Goal: Task Accomplishment & Management: Complete application form

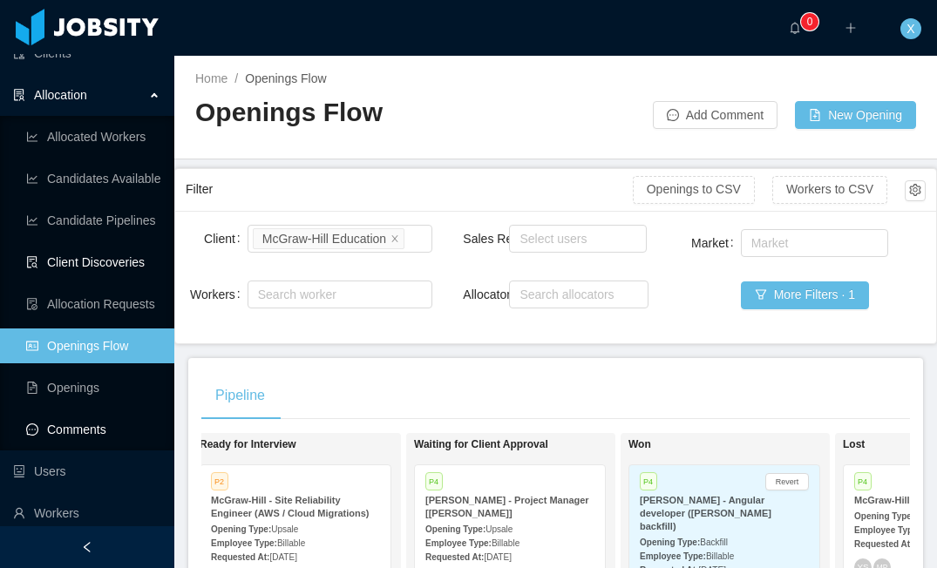
scroll to position [102, 0]
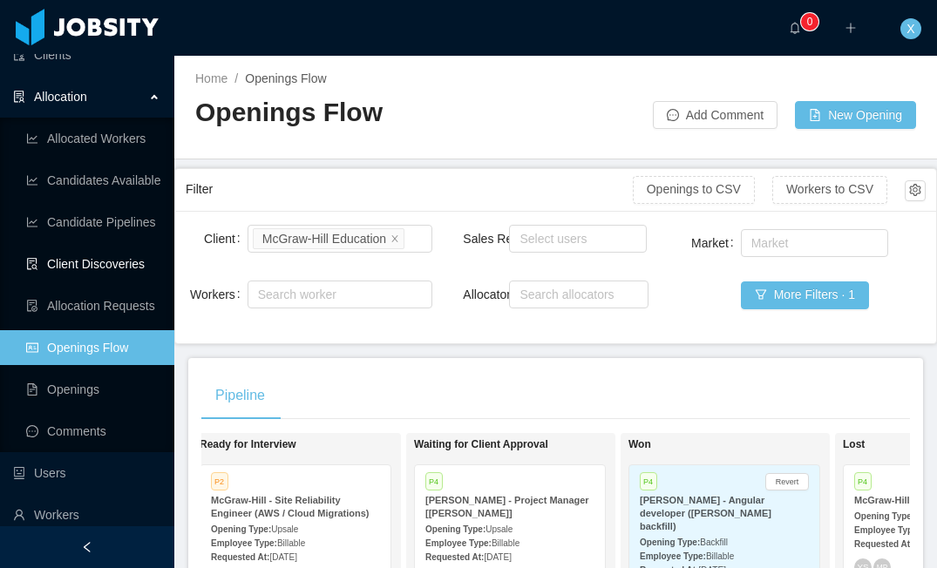
click at [90, 265] on link "Client Discoveries" at bounding box center [93, 264] width 134 height 35
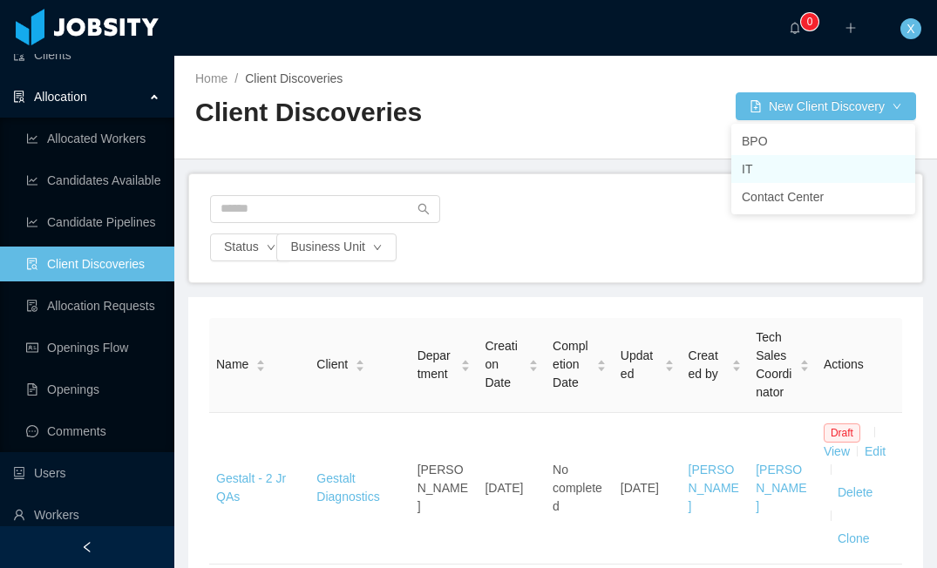
click at [770, 169] on li "IT" at bounding box center [823, 169] width 184 height 28
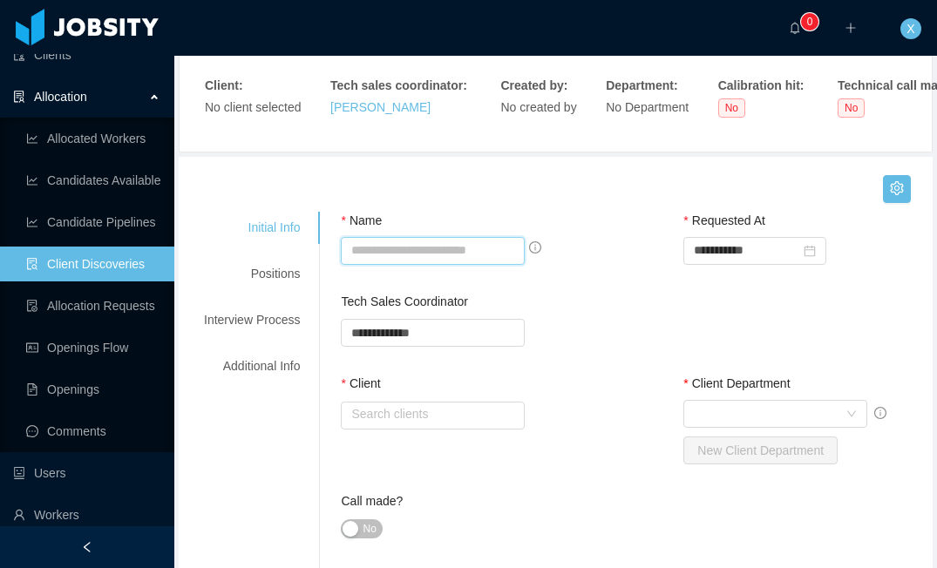
click at [441, 255] on input "Name" at bounding box center [432, 251] width 183 height 28
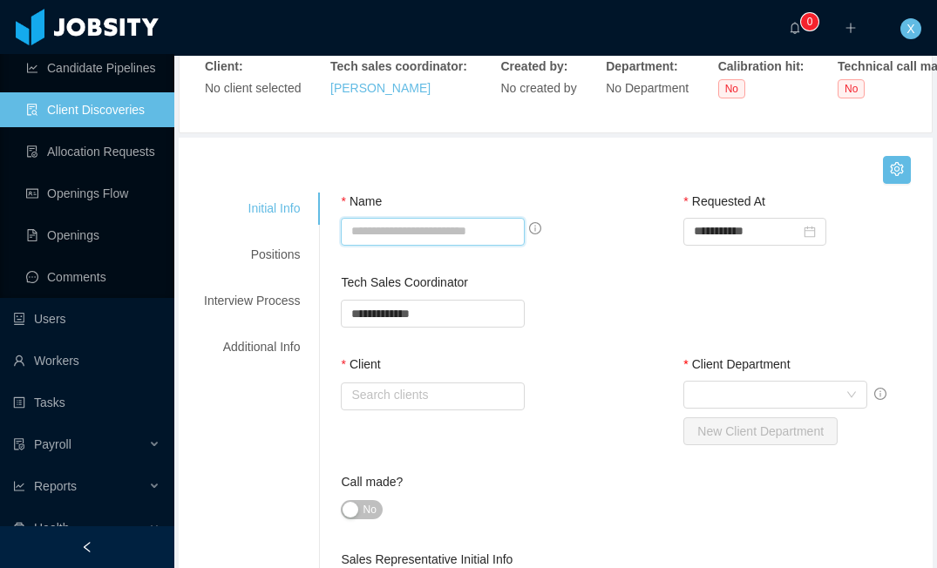
scroll to position [267, 0]
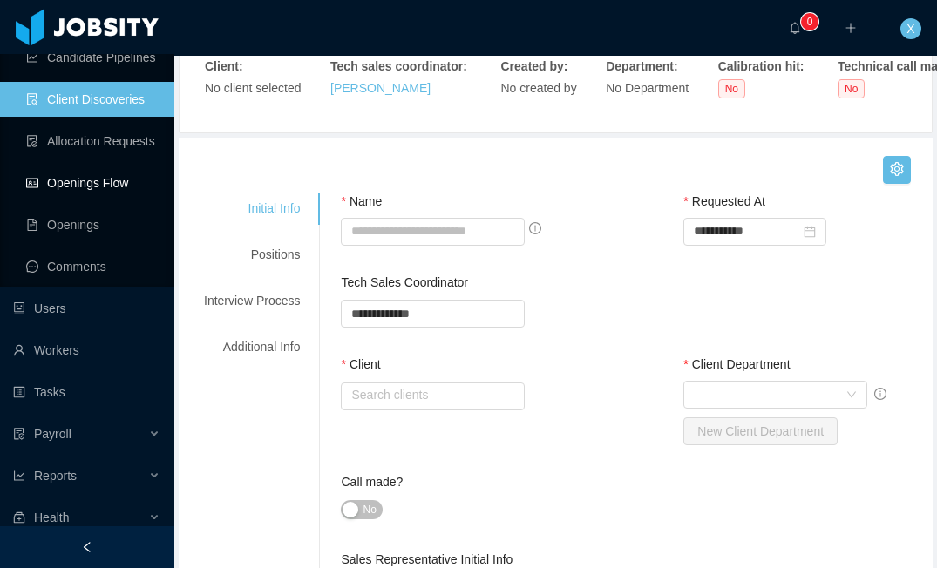
click at [111, 185] on link "Openings Flow" at bounding box center [93, 183] width 134 height 35
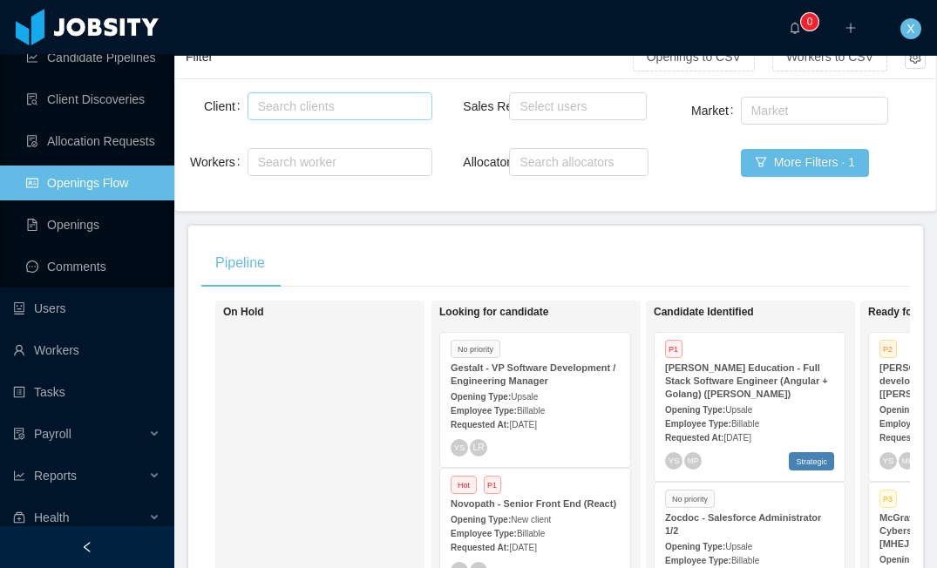
click at [330, 102] on div "Search clients" at bounding box center [336, 106] width 156 height 17
type input "******"
click at [335, 139] on li "McGraw-Hill Education" at bounding box center [339, 140] width 185 height 28
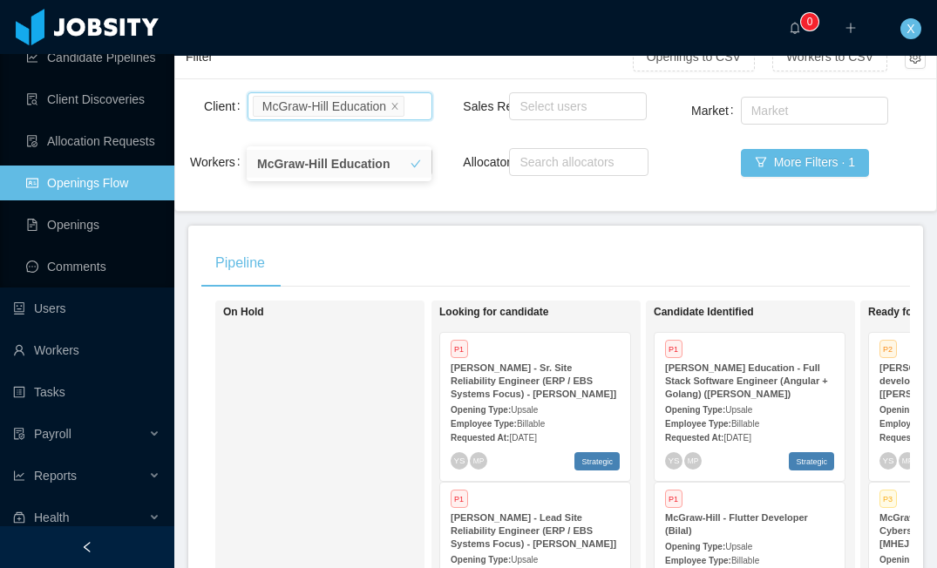
click at [520, 211] on div "Client Search clients McGraw-Hill Education Workers Search worker Sales Rep Sel…" at bounding box center [555, 144] width 761 height 133
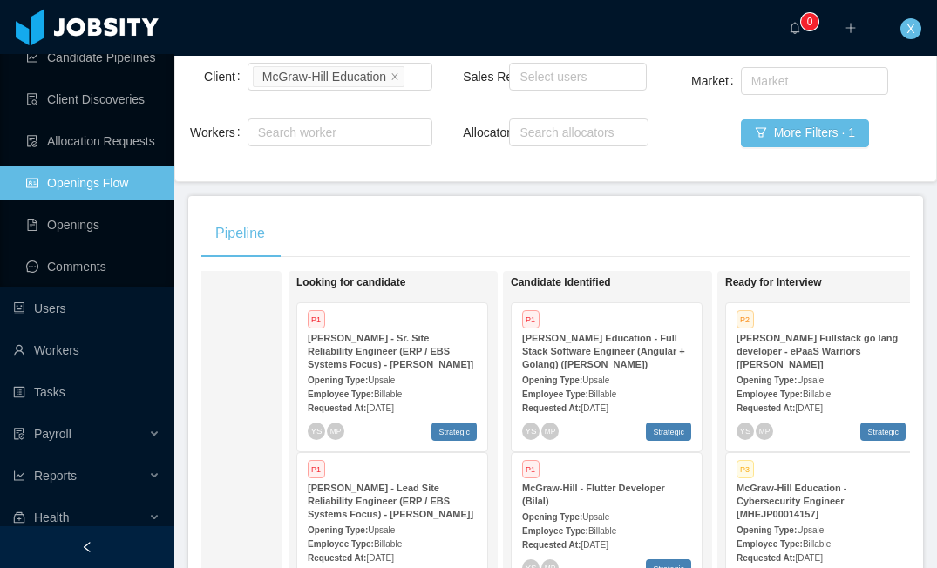
scroll to position [159, 0]
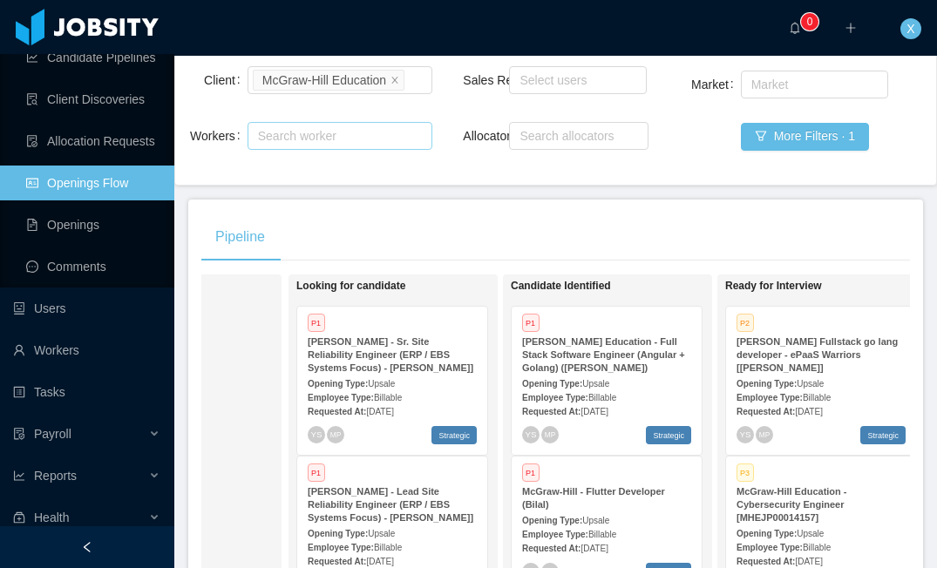
click at [356, 145] on div "Search worker" at bounding box center [332, 135] width 148 height 17
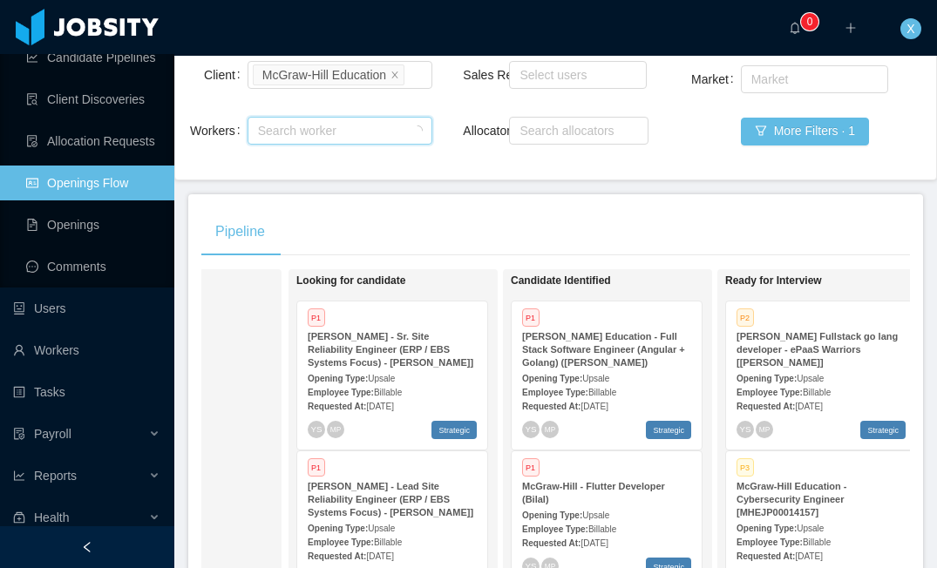
scroll to position [161, 0]
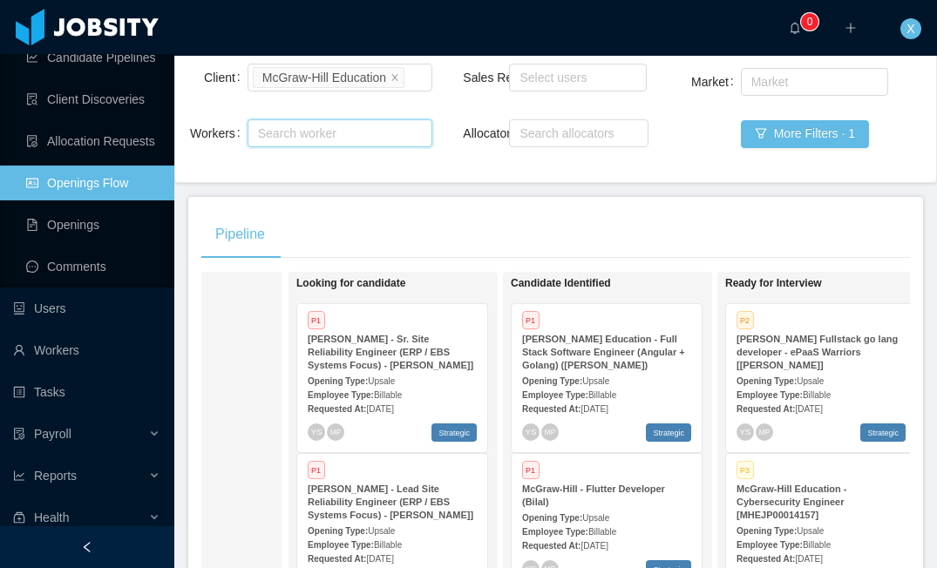
paste input "**********"
type input "**********"
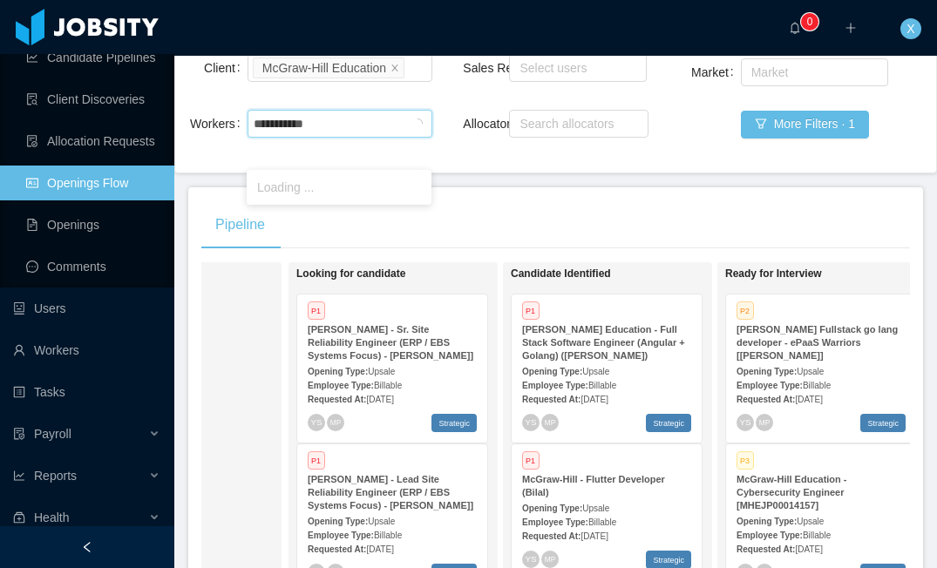
scroll to position [175, 0]
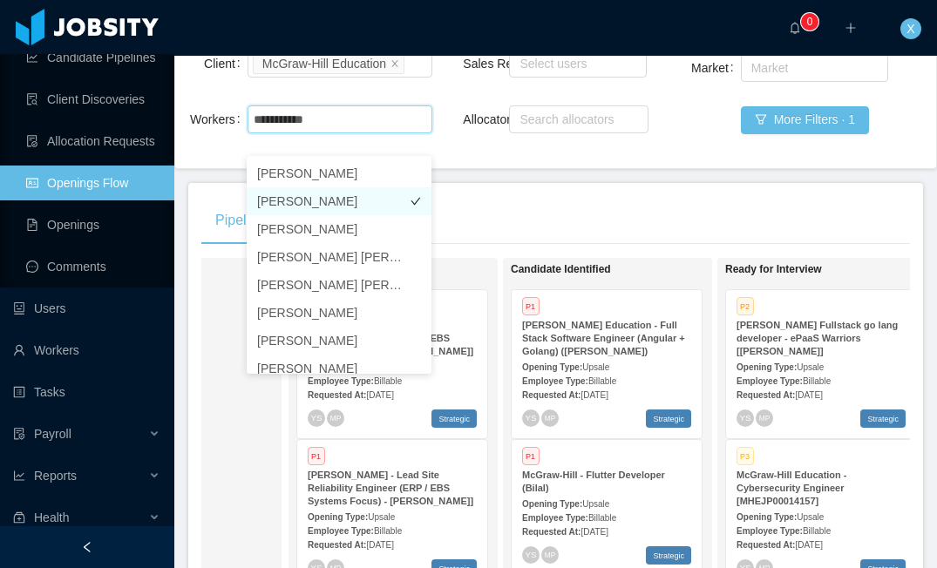
click at [348, 197] on li "[PERSON_NAME]" at bounding box center [339, 201] width 185 height 28
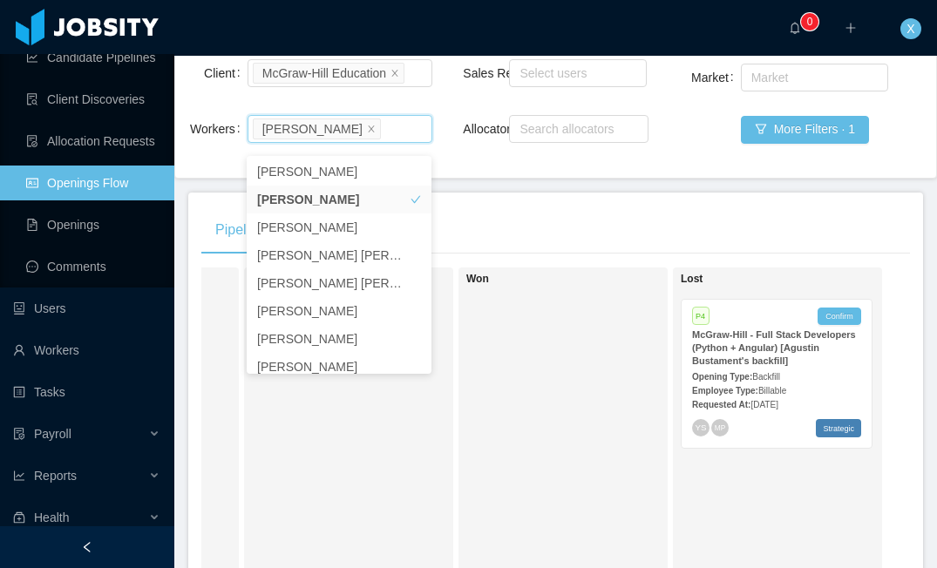
scroll to position [167, 0]
click at [752, 380] on strong "Opening Type:" at bounding box center [722, 376] width 60 height 10
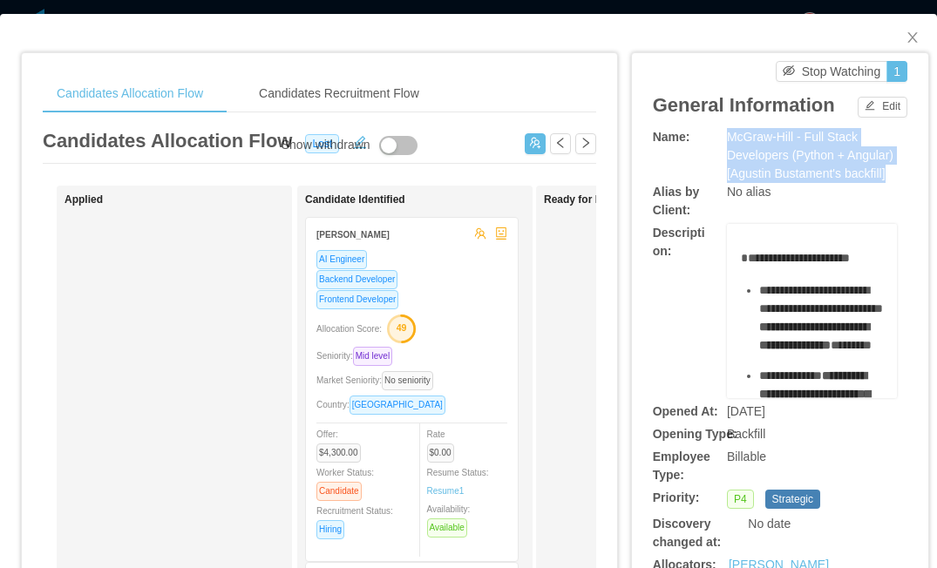
drag, startPoint x: 728, startPoint y: 139, endPoint x: 846, endPoint y: 190, distance: 128.4
click at [847, 183] on div "McGraw-Hill - Full Stack Developers (Python + Angular) [Agustin Bustament's bac…" at bounding box center [812, 155] width 170 height 55
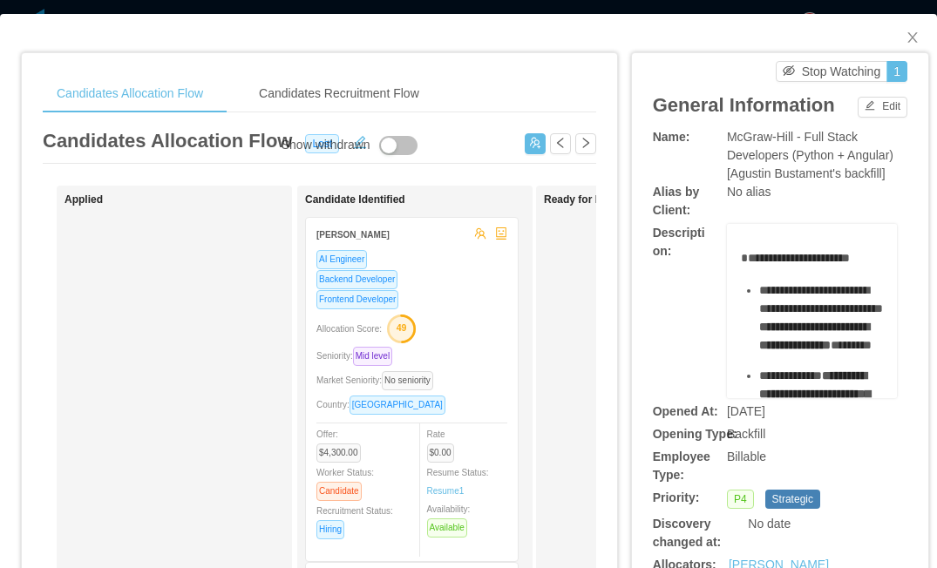
click at [845, 180] on span "McGraw-Hill - Full Stack Developers (Python + Angular) [Agustin Bustament's bac…" at bounding box center [810, 155] width 167 height 51
drag, startPoint x: 777, startPoint y: 177, endPoint x: 725, endPoint y: 139, distance: 63.6
click at [727, 139] on span "McGraw-Hill - Full Stack Developers (Python + Angular) [Agustin Bustament's bac…" at bounding box center [810, 155] width 167 height 51
copy span "McGraw-Hill - Full Stack Developers (Python + Angular)"
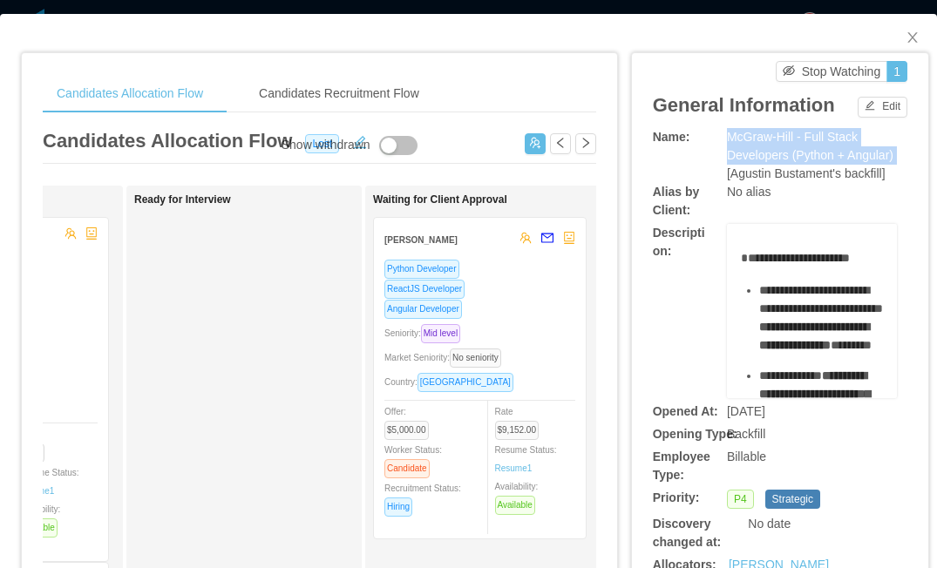
scroll to position [1, 0]
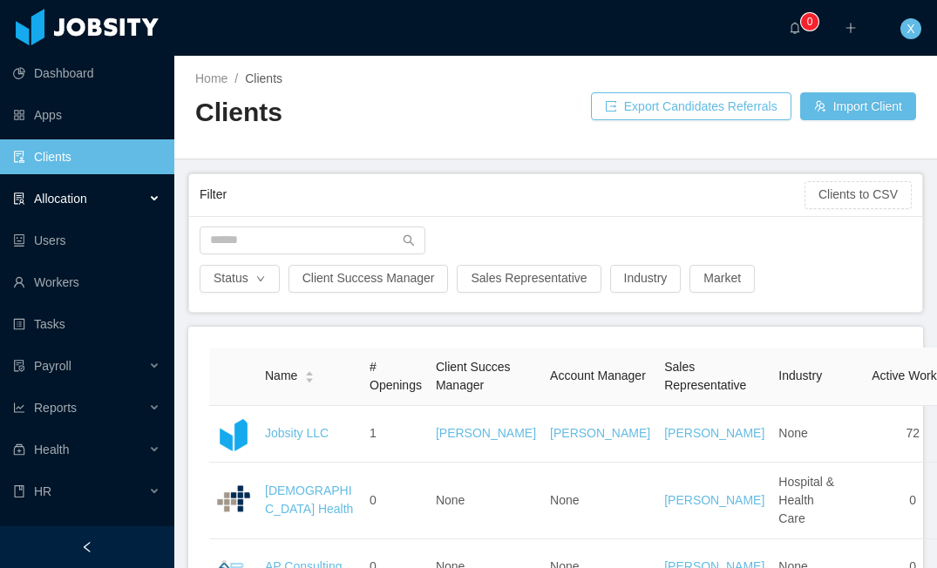
click at [78, 196] on span "Allocation" at bounding box center [60, 199] width 53 height 14
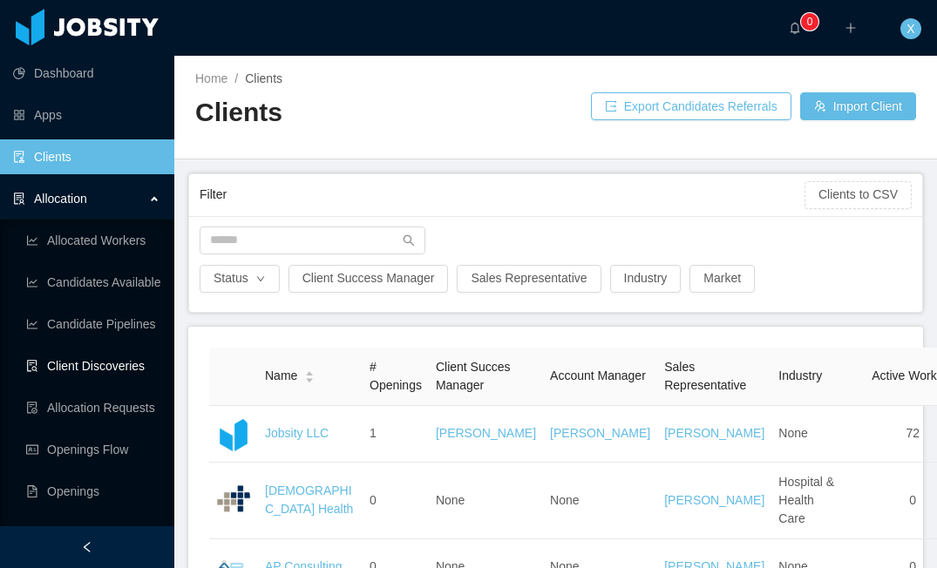
click at [113, 370] on link "Client Discoveries" at bounding box center [93, 366] width 134 height 35
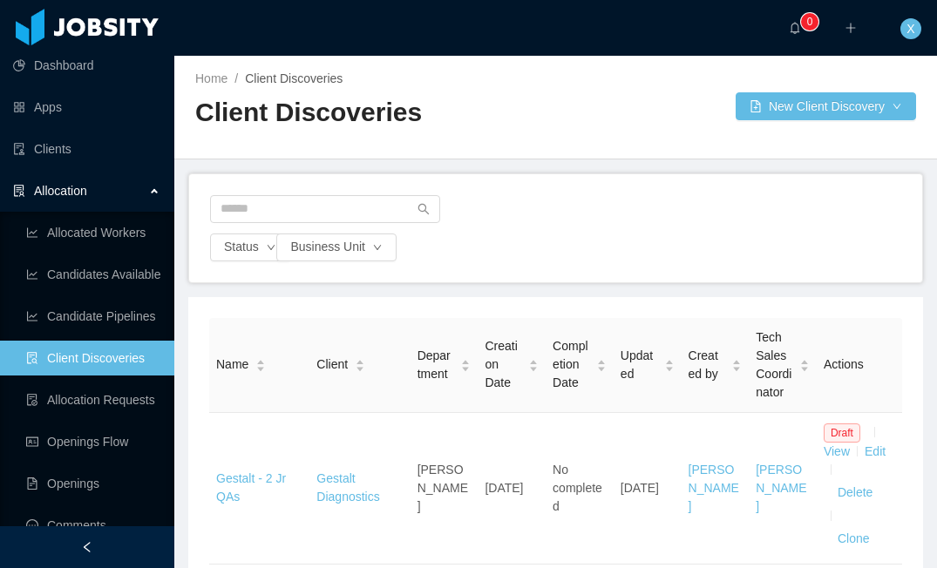
scroll to position [8, 0]
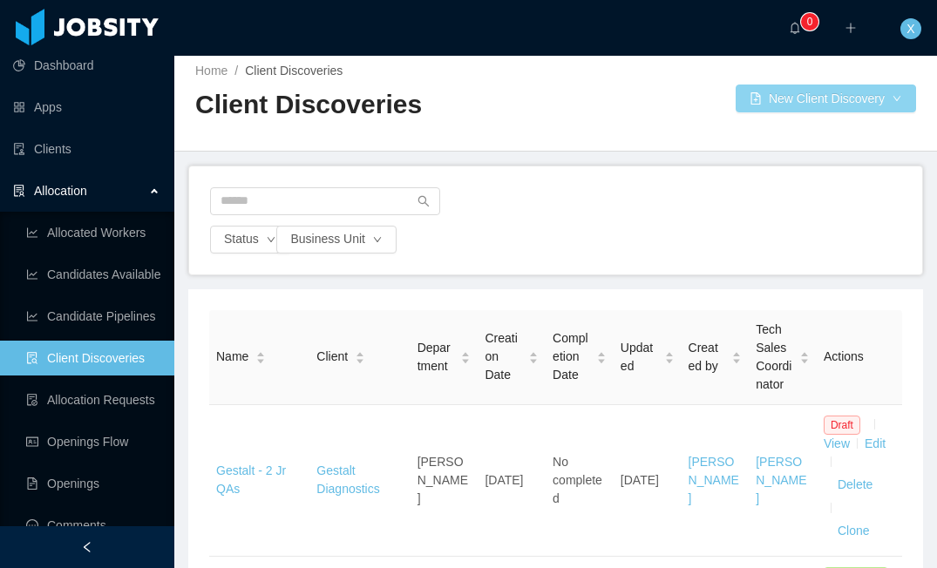
click at [832, 105] on button "New Client Discovery" at bounding box center [826, 99] width 180 height 28
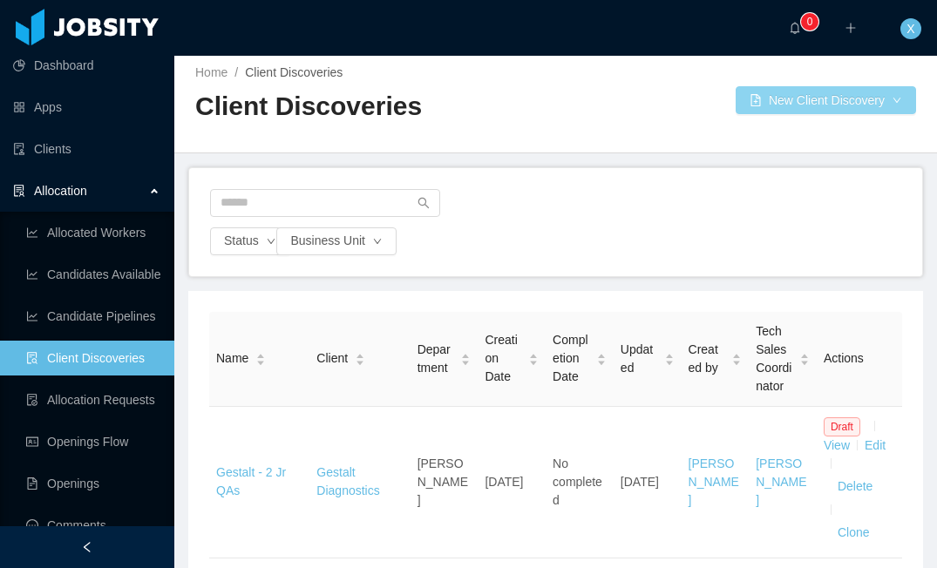
scroll to position [0, 0]
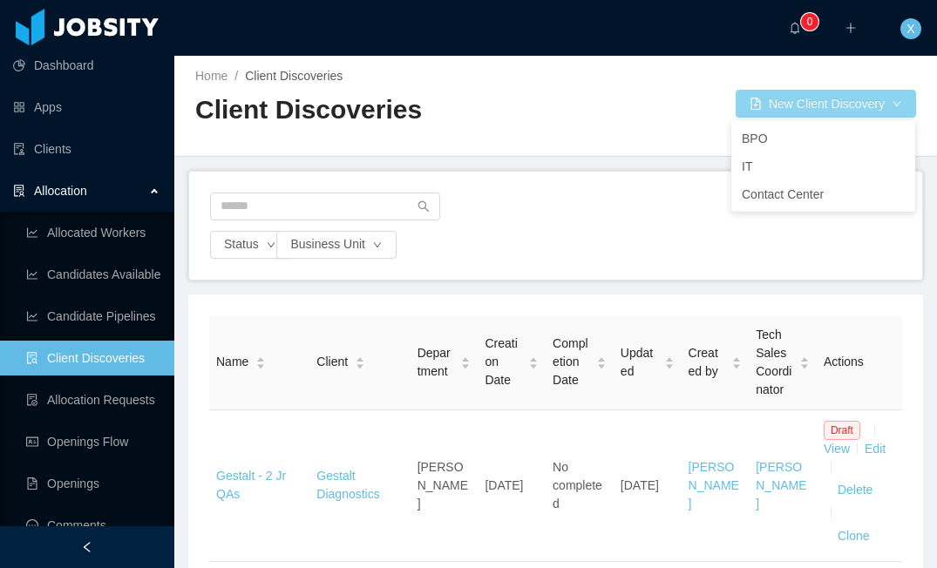
click at [761, 105] on button "New Client Discovery" at bounding box center [826, 104] width 180 height 28
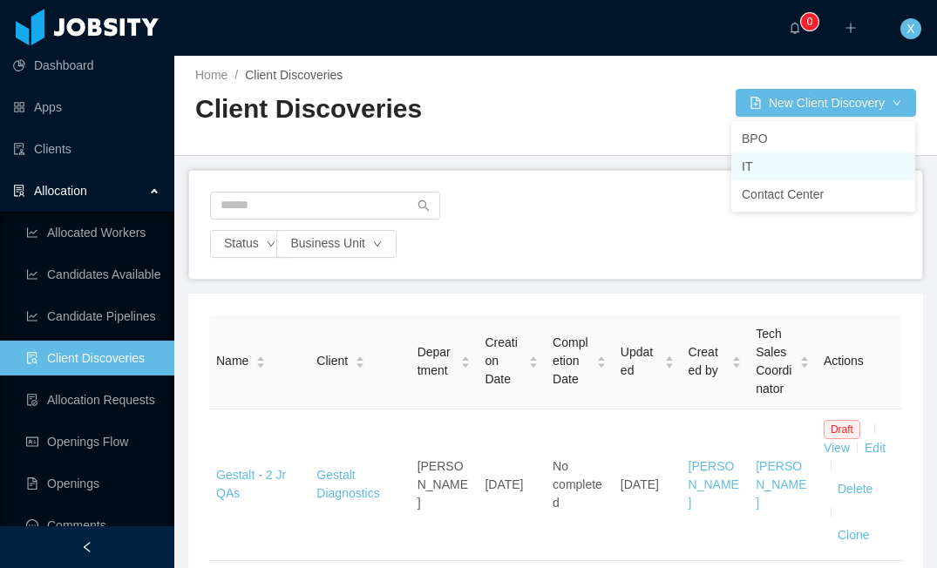
click at [751, 165] on li "IT" at bounding box center [823, 167] width 184 height 28
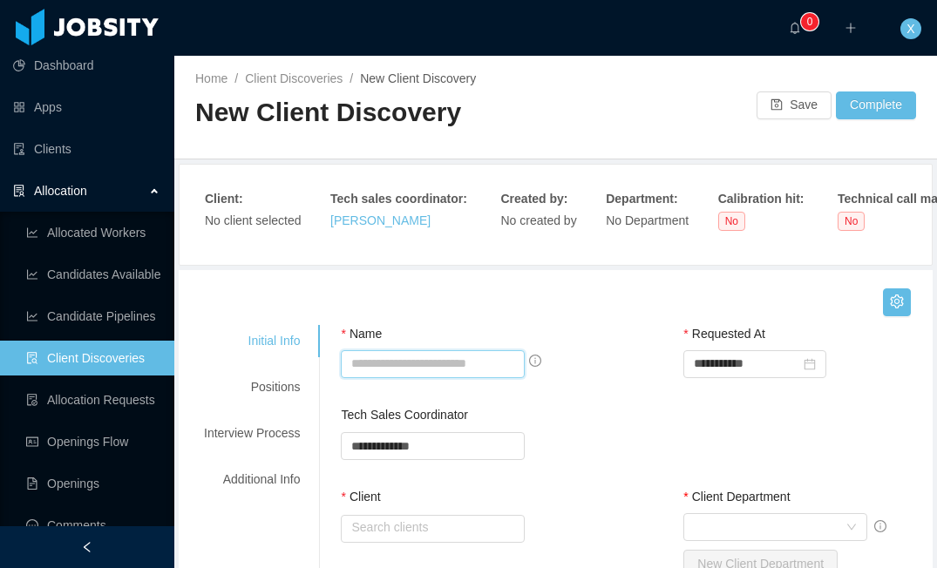
click at [420, 368] on input "Name" at bounding box center [432, 364] width 183 height 28
paste input "**********"
type input "**********"
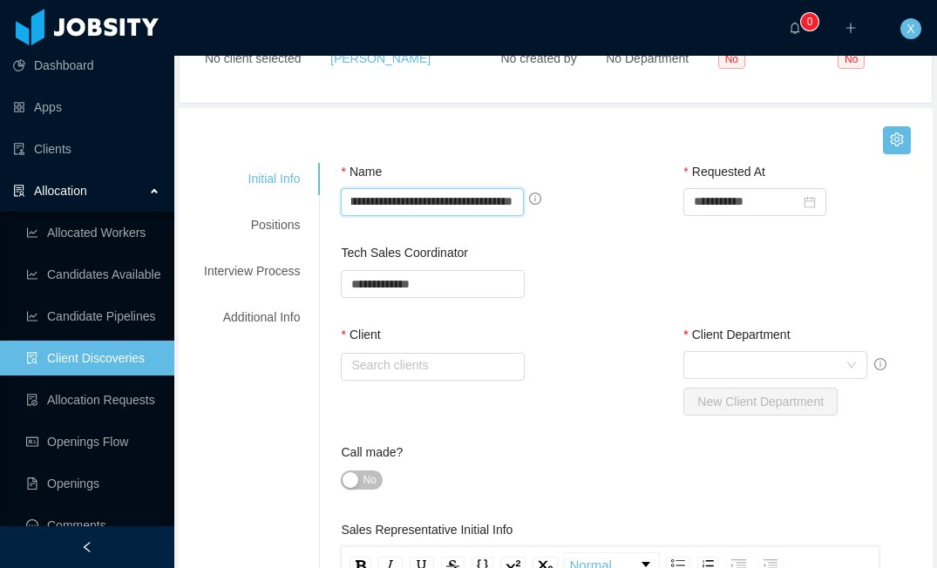
drag, startPoint x: 350, startPoint y: 205, endPoint x: 570, endPoint y: 209, distance: 219.7
click at [570, 209] on div "**********" at bounding box center [463, 202] width 245 height 28
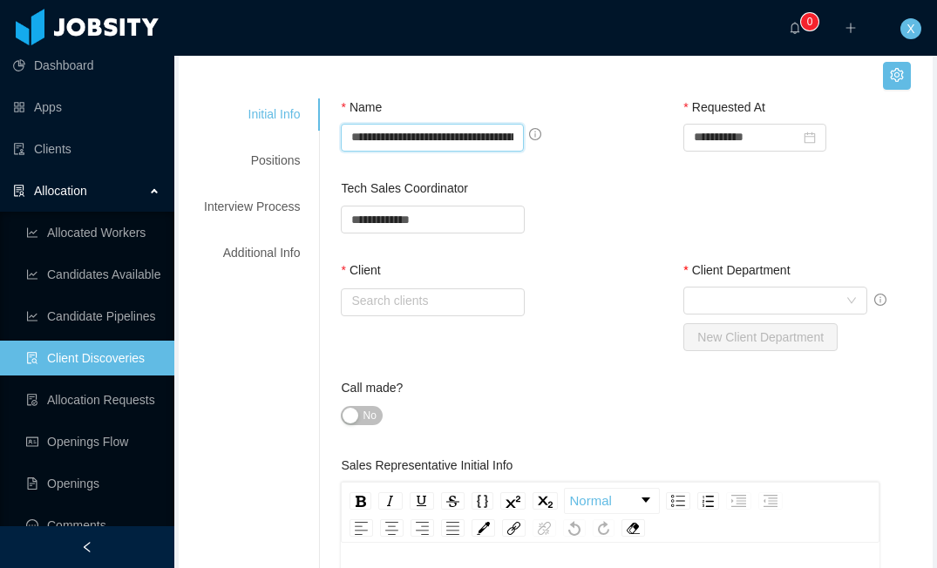
scroll to position [228, 0]
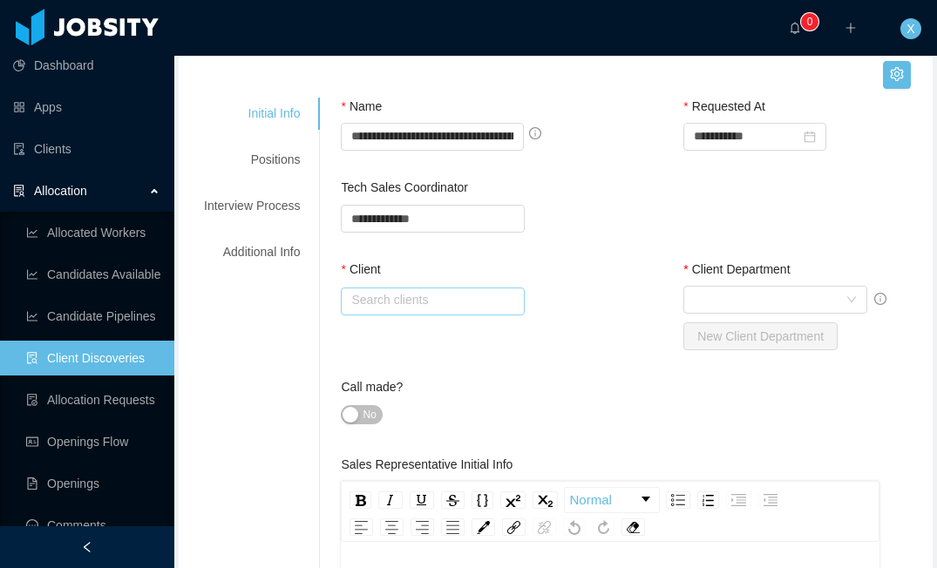
click at [445, 303] on input "text" at bounding box center [432, 302] width 183 height 28
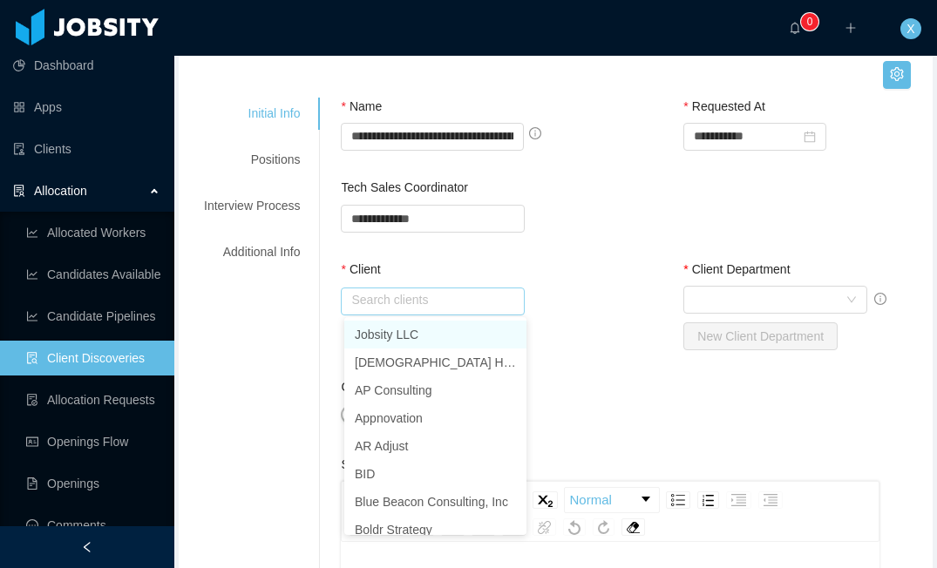
scroll to position [229, 0]
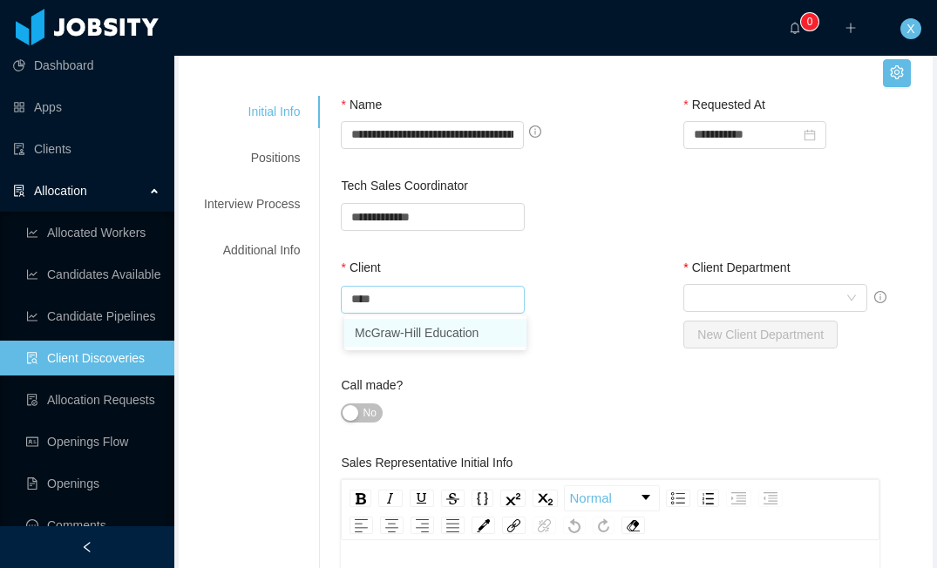
click at [440, 333] on li "McGraw-Hill Education" at bounding box center [435, 333] width 182 height 28
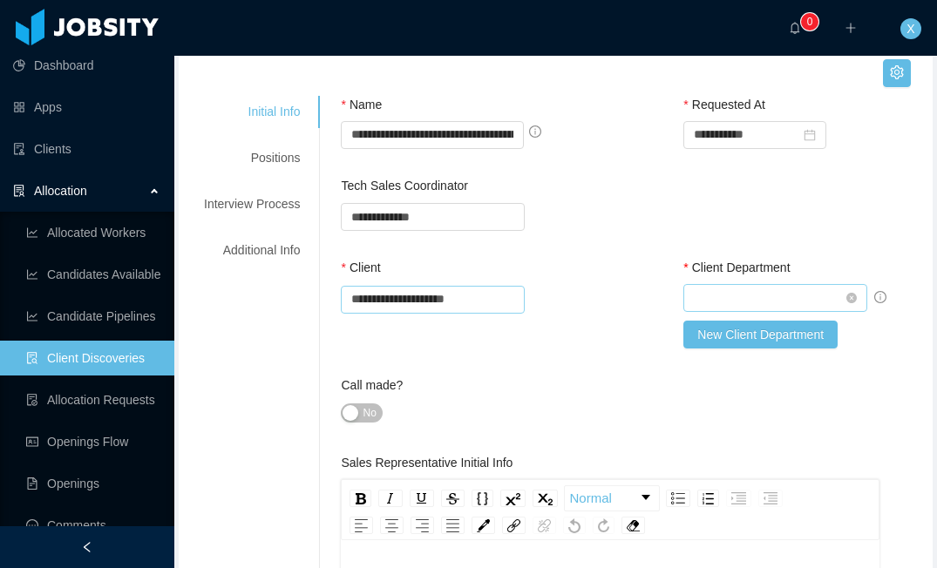
type input "**********"
click at [774, 303] on div "Select Client Department" at bounding box center [769, 298] width 151 height 26
click at [772, 304] on input at bounding box center [769, 300] width 151 height 26
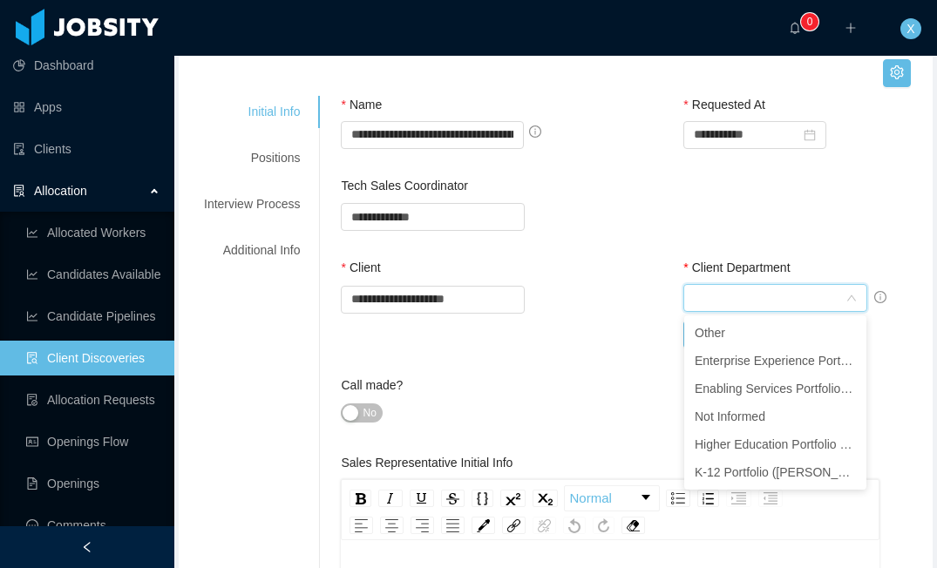
scroll to position [230, 0]
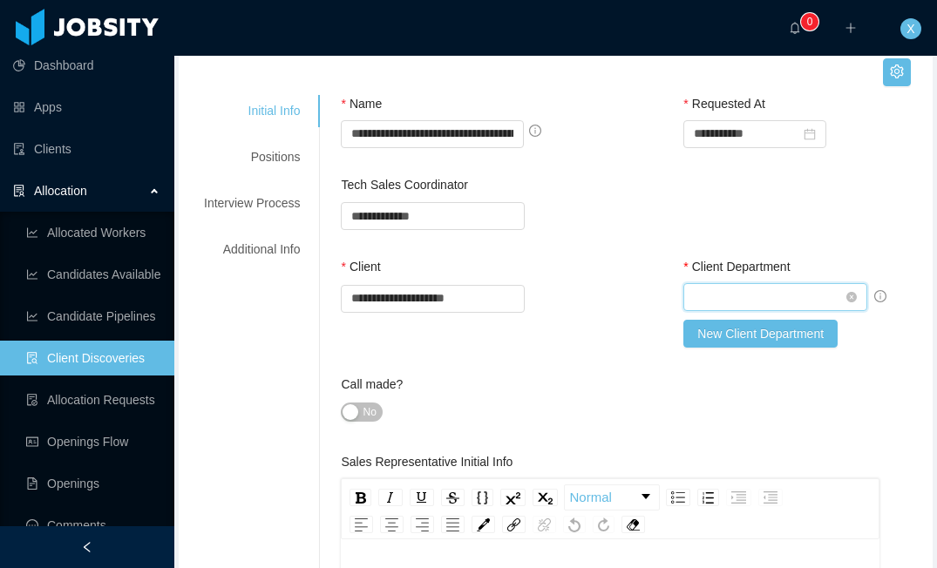
click at [751, 297] on div "Select Client Department" at bounding box center [769, 297] width 151 height 26
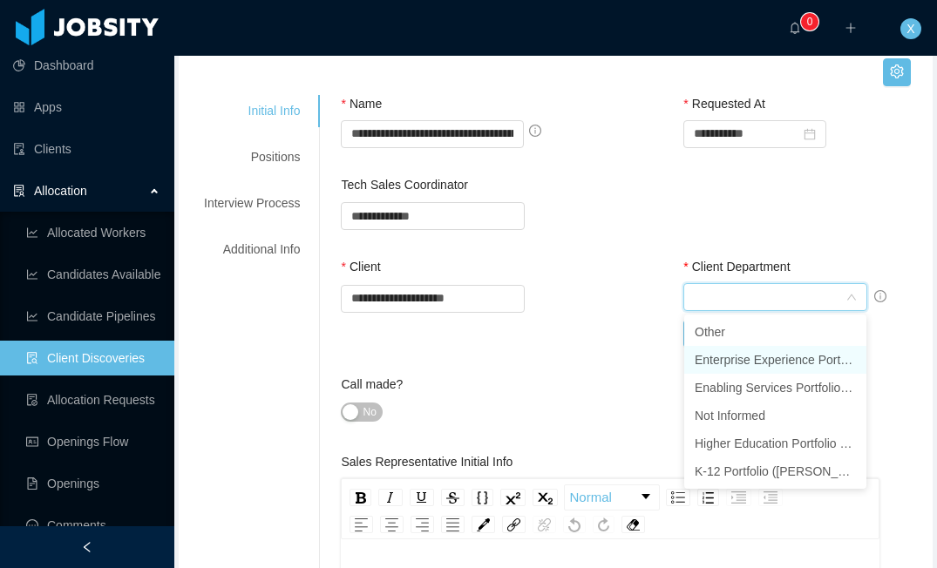
click at [757, 366] on li "Enterprise Experience Portfolio (Pinak Barve)" at bounding box center [775, 360] width 182 height 28
type input "*"
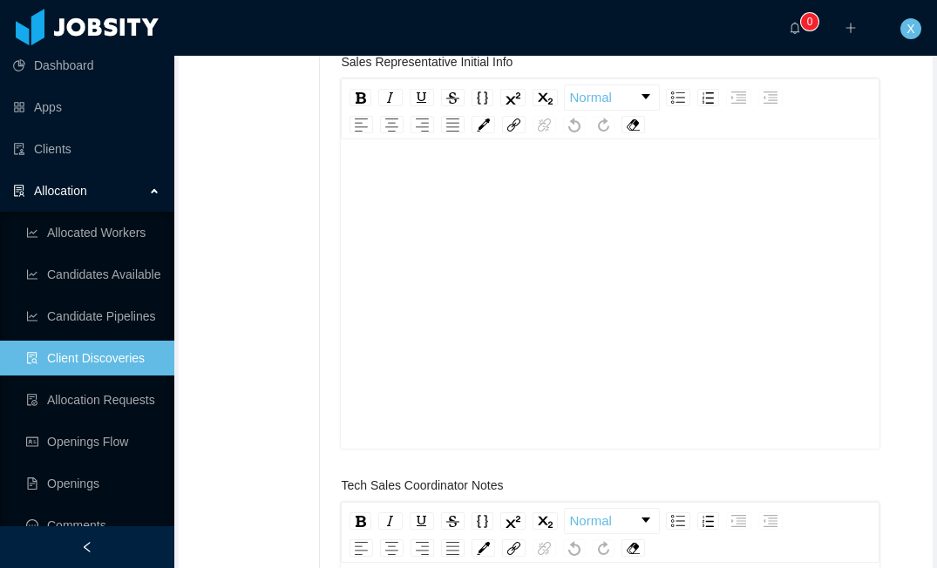
scroll to position [684, 0]
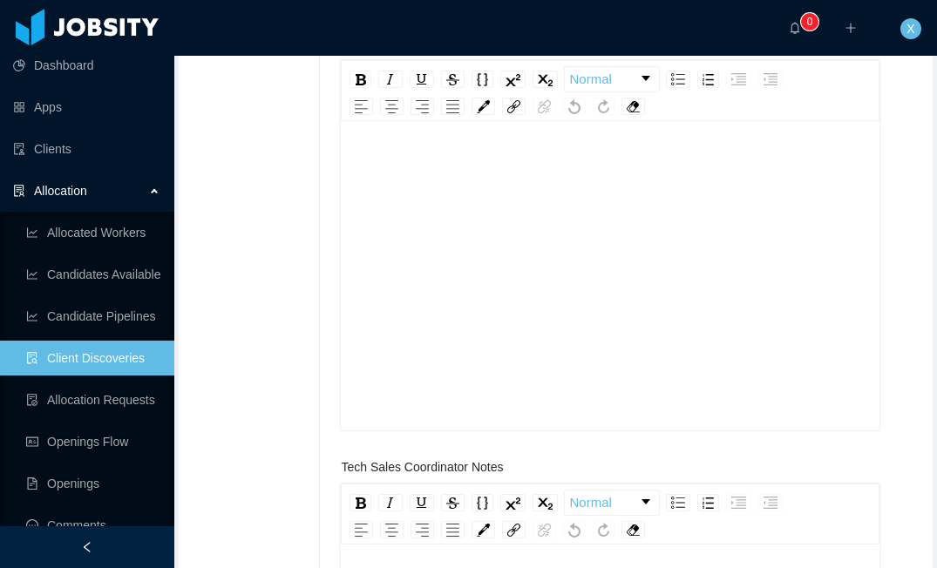
click at [401, 161] on div "rdw-editor" at bounding box center [610, 160] width 511 height 18
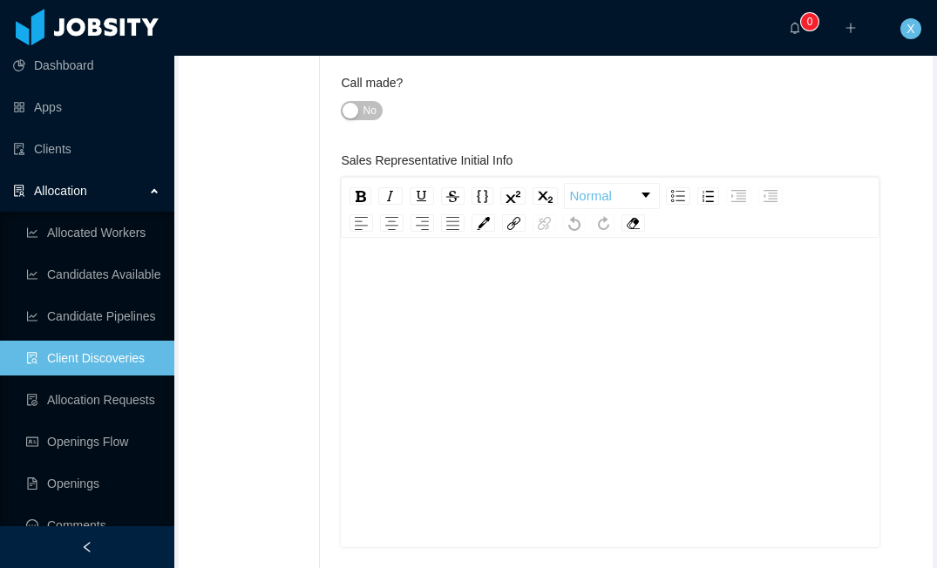
scroll to position [581, 0]
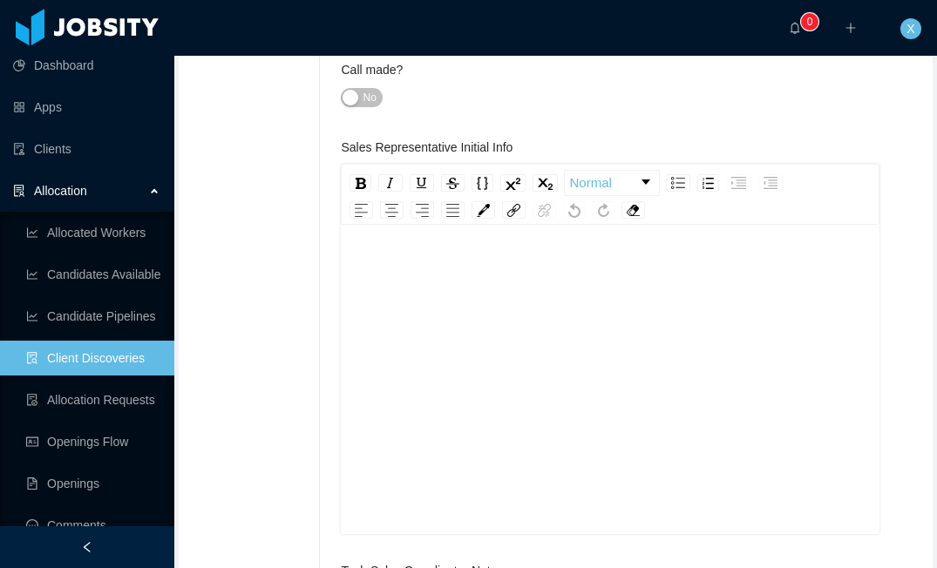
click at [421, 268] on div "rdw-editor" at bounding box center [610, 264] width 511 height 18
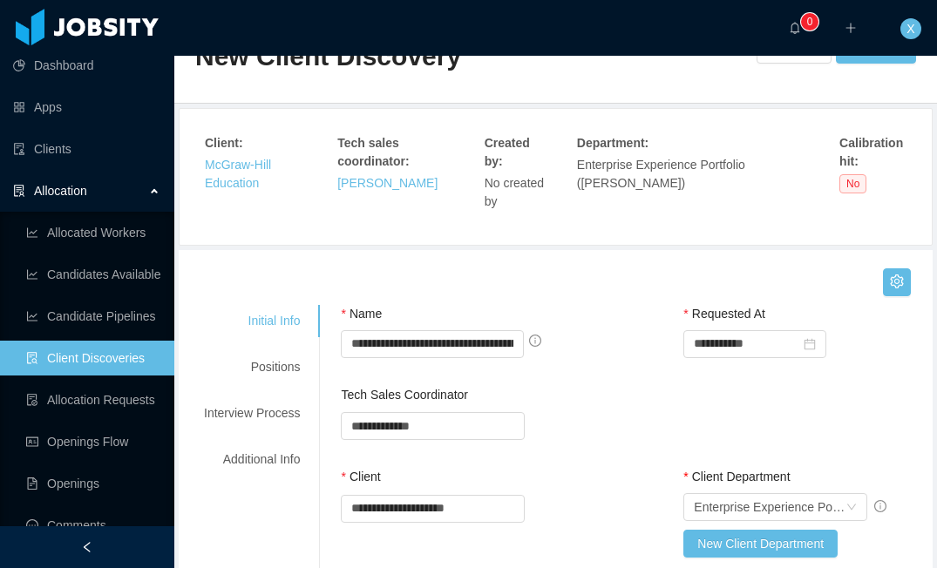
scroll to position [0, 0]
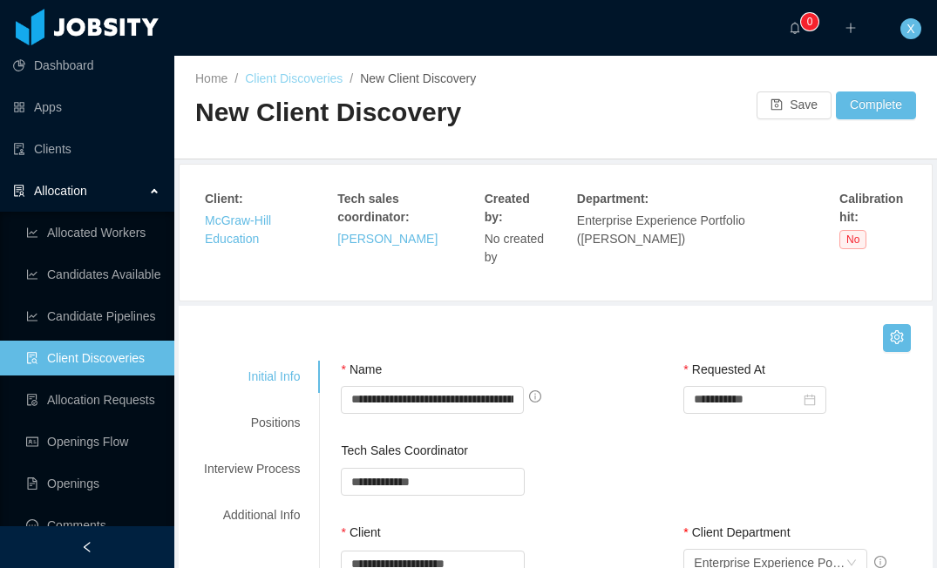
click at [293, 79] on link "Client Discoveries" at bounding box center [294, 78] width 98 height 14
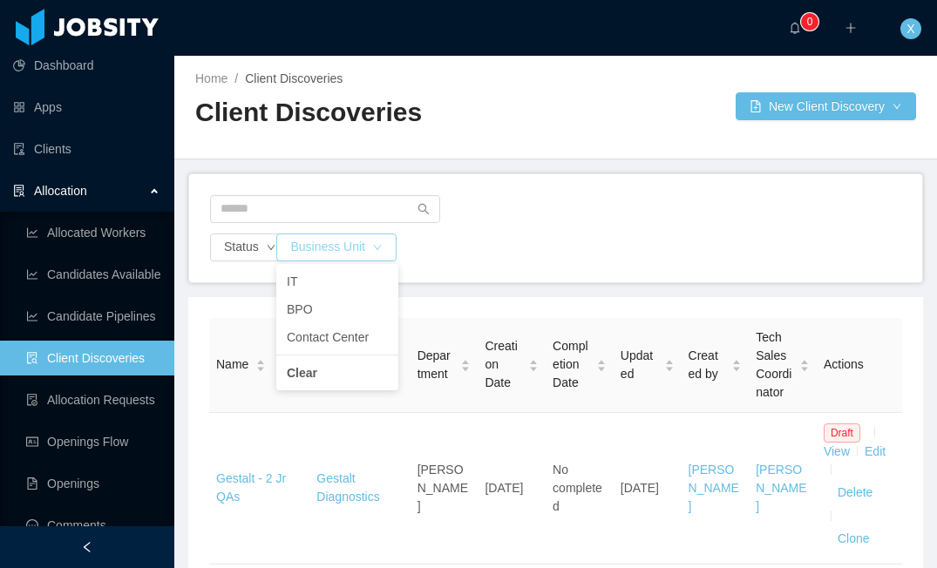
click at [351, 250] on button "Business Unit" at bounding box center [336, 248] width 120 height 28
click at [331, 281] on li "IT" at bounding box center [337, 282] width 122 height 28
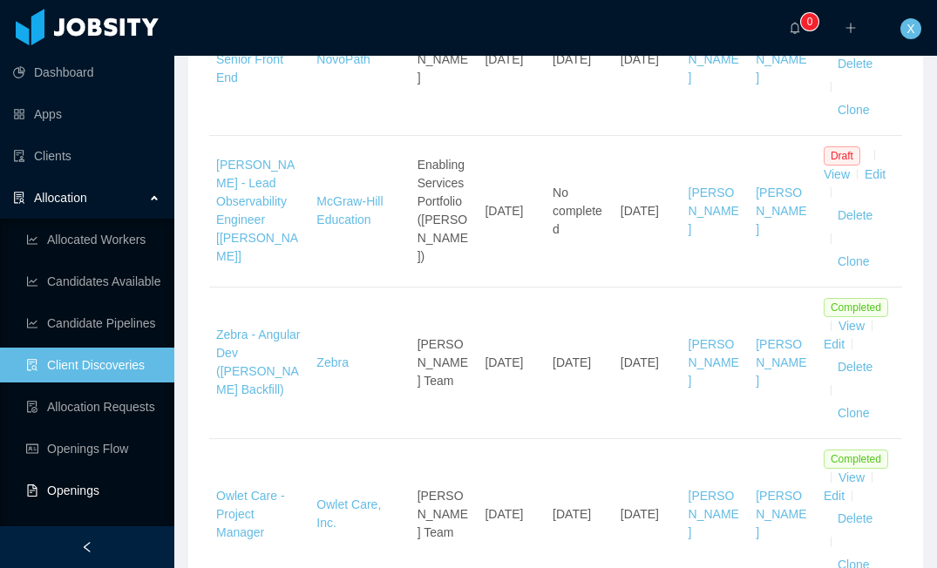
scroll to position [10, 0]
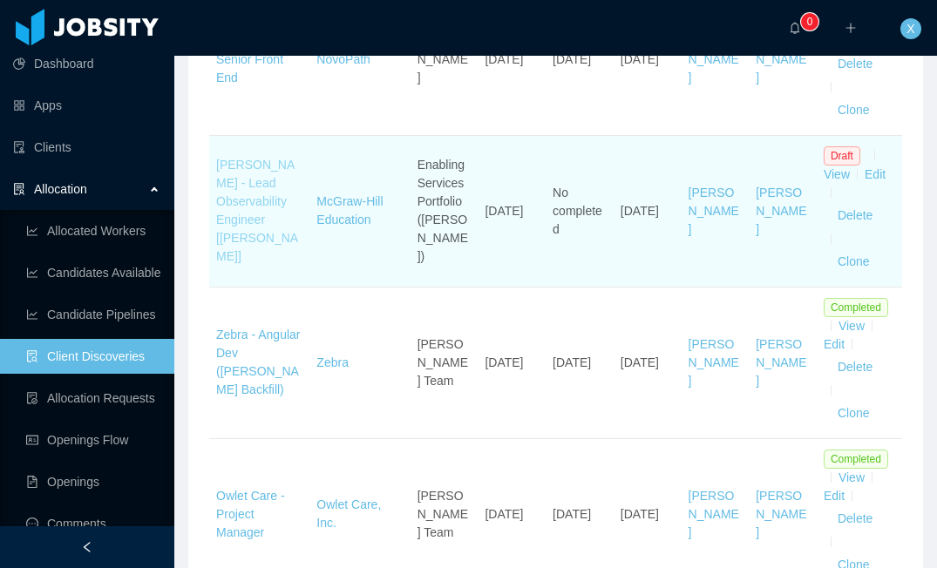
click at [245, 221] on link "McGraw-Hill - Lead Observability Engineer [Todd Staples]" at bounding box center [257, 210] width 82 height 105
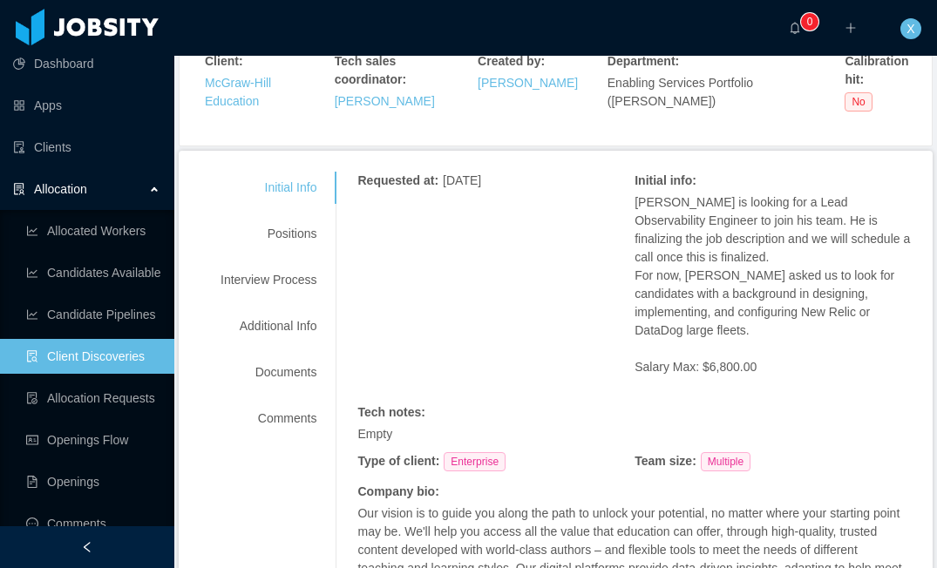
scroll to position [216, 0]
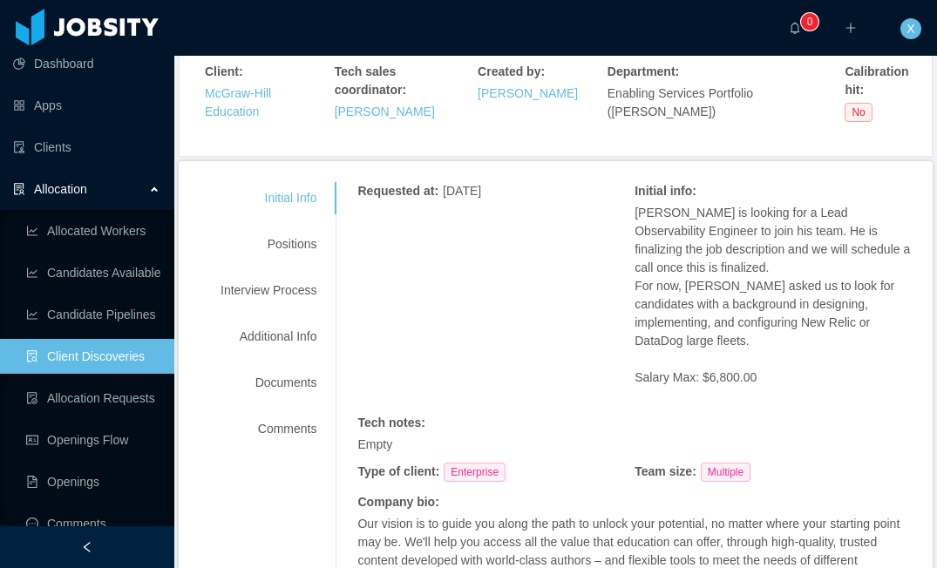
click at [112, 364] on link "Client Discoveries" at bounding box center [93, 356] width 134 height 35
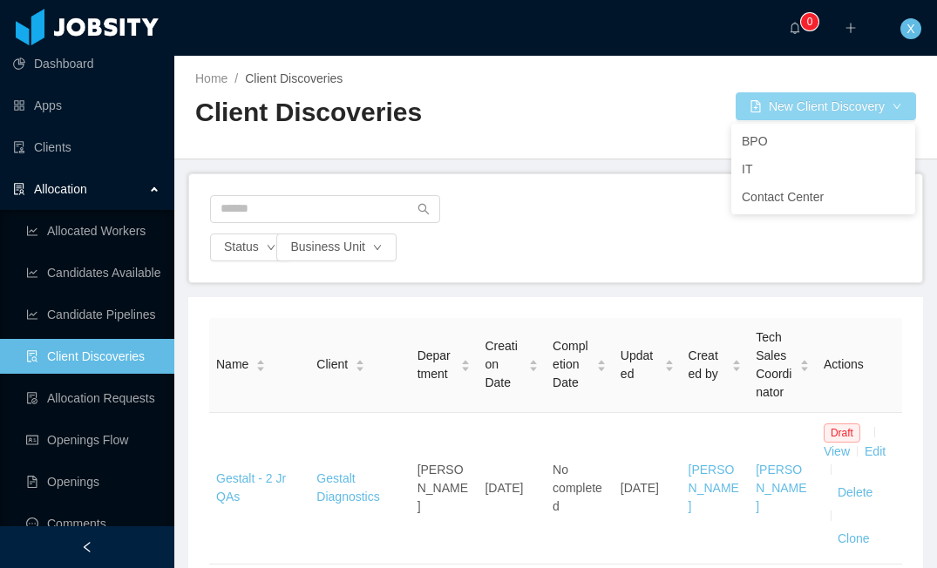
click at [796, 103] on button "New Client Discovery" at bounding box center [826, 106] width 180 height 28
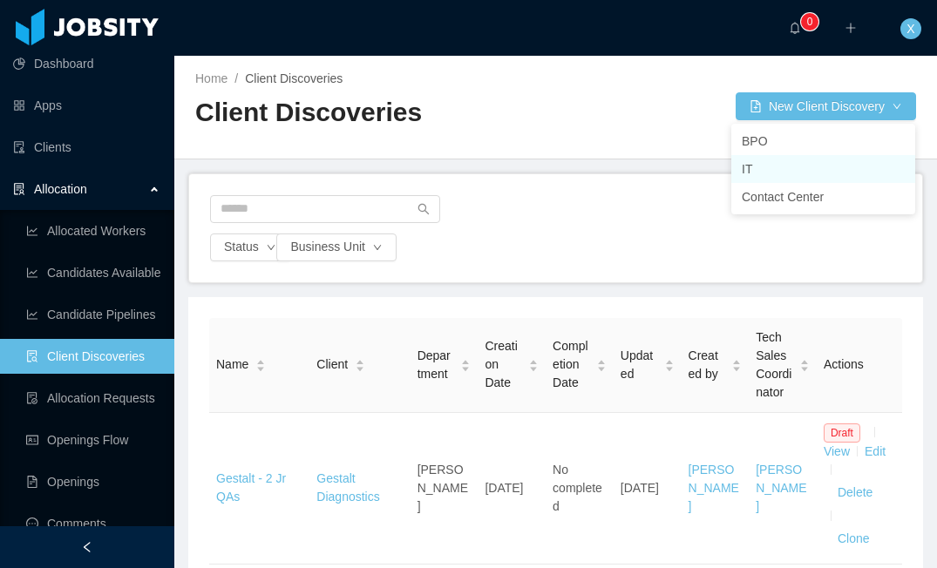
click at [765, 171] on li "IT" at bounding box center [823, 169] width 184 height 28
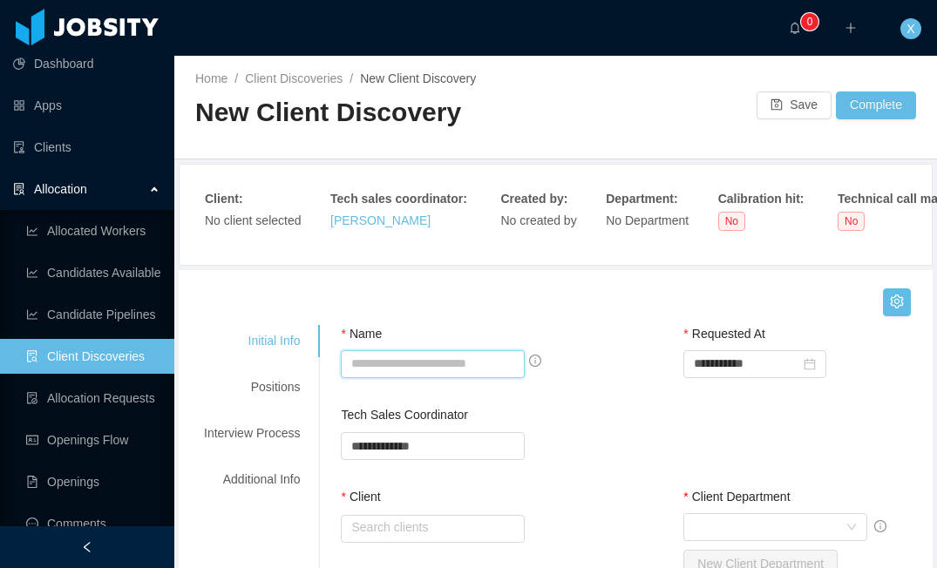
click at [433, 358] on input "Name" at bounding box center [432, 364] width 183 height 28
type input "**********"
click at [494, 366] on input "**********" at bounding box center [432, 364] width 183 height 28
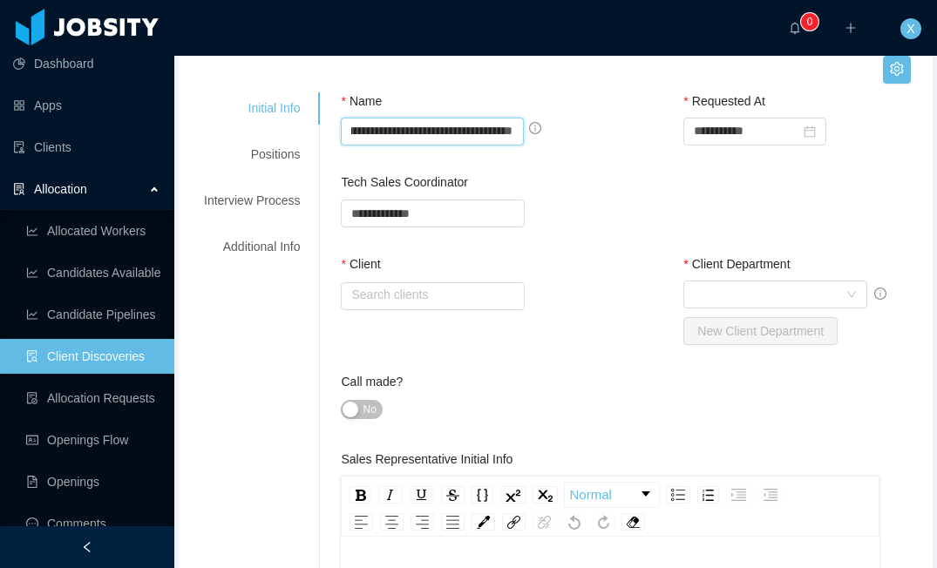
scroll to position [235, 0]
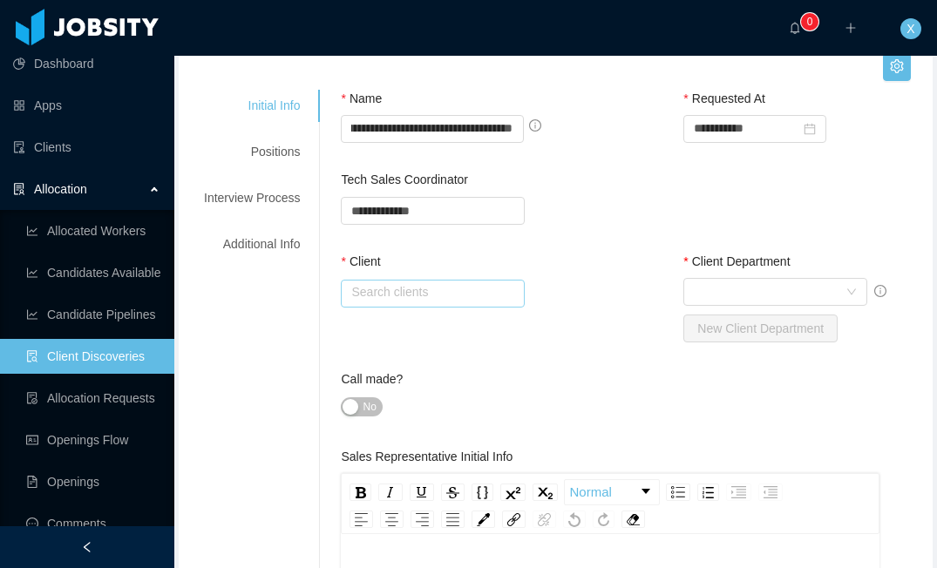
click at [463, 296] on input "text" at bounding box center [432, 294] width 183 height 28
click at [452, 332] on li "McGraw-Hill Education" at bounding box center [435, 327] width 182 height 28
type input "**********"
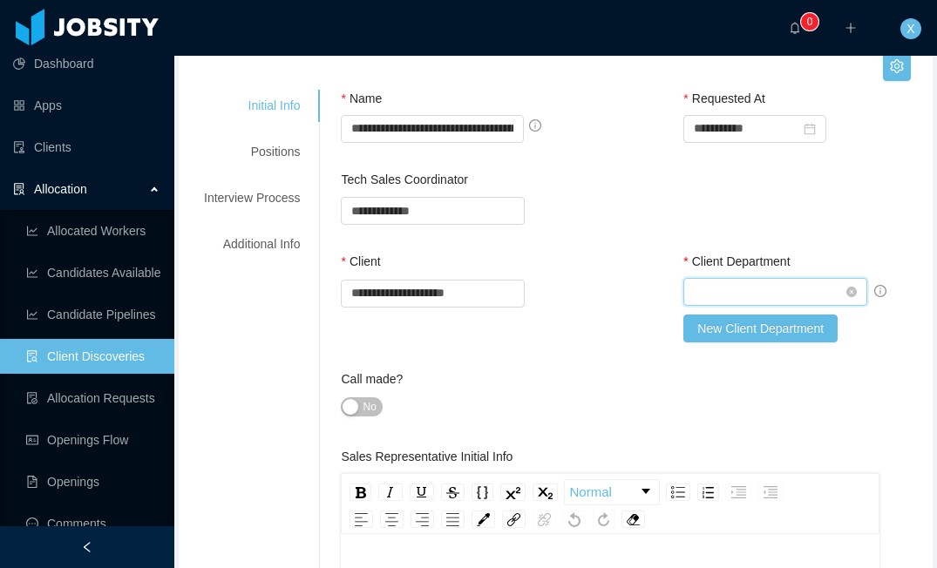
click at [751, 289] on div "Select Client Department" at bounding box center [769, 292] width 151 height 26
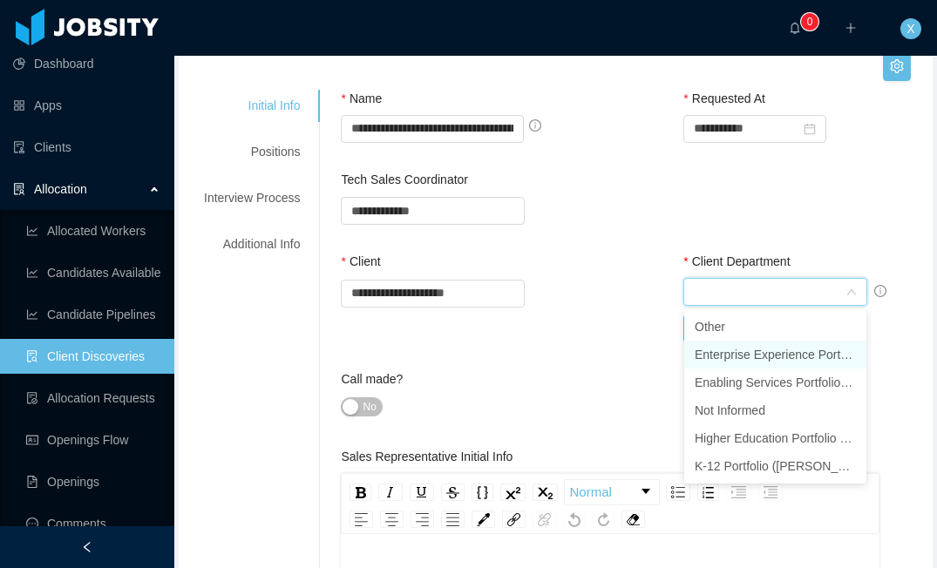
click at [738, 357] on li "Enterprise Experience Portfolio (Pinak Barve)" at bounding box center [775, 355] width 182 height 28
type input "*"
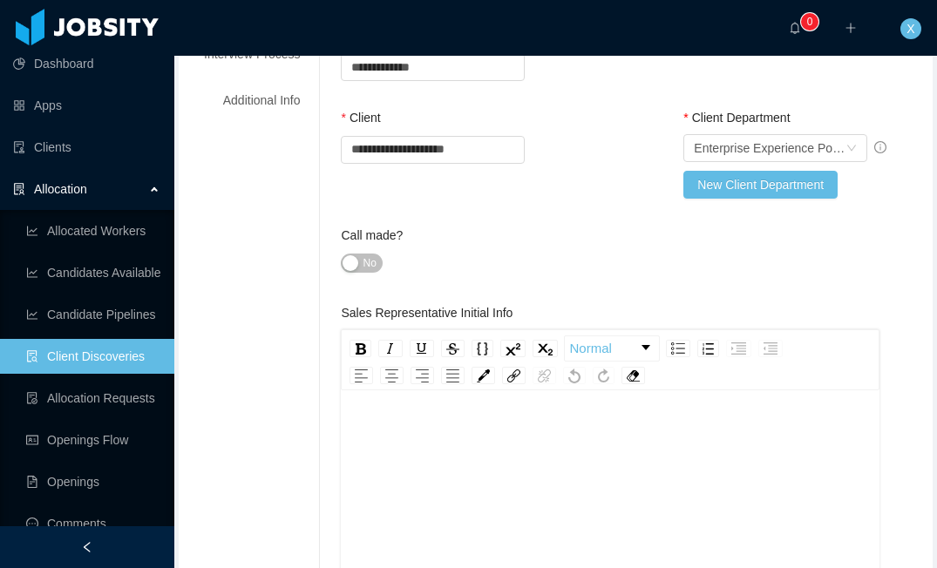
scroll to position [426, 0]
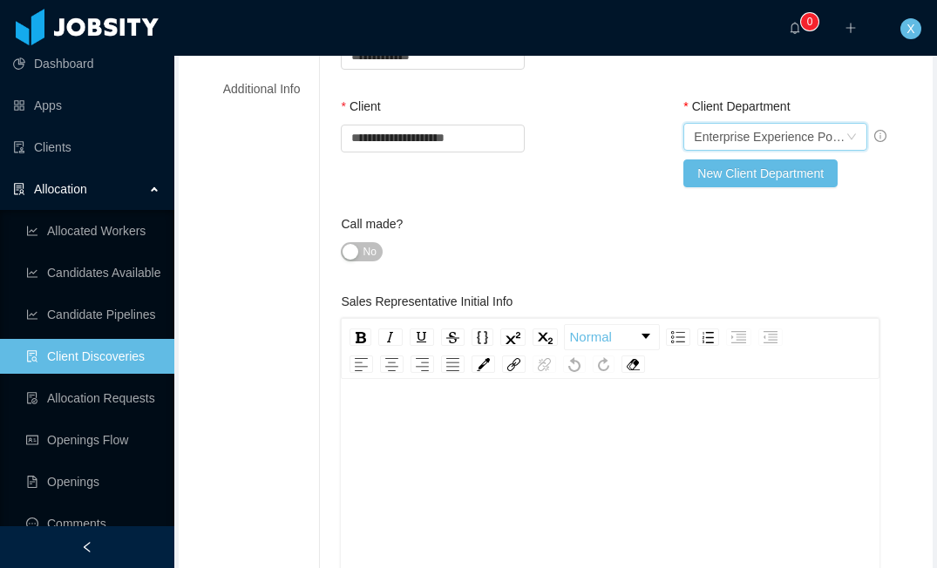
click at [509, 398] on div "rdw-wrapper" at bounding box center [610, 536] width 538 height 305
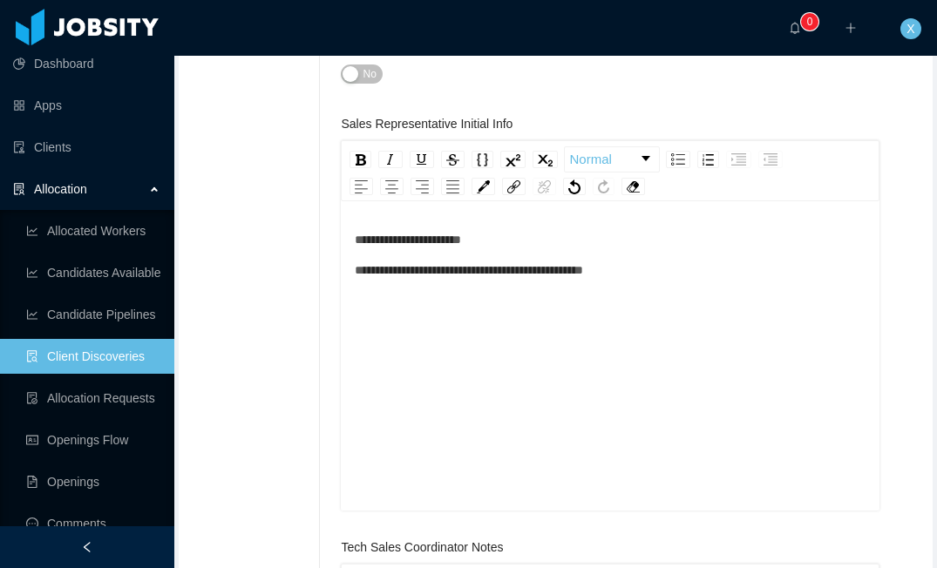
scroll to position [601, 0]
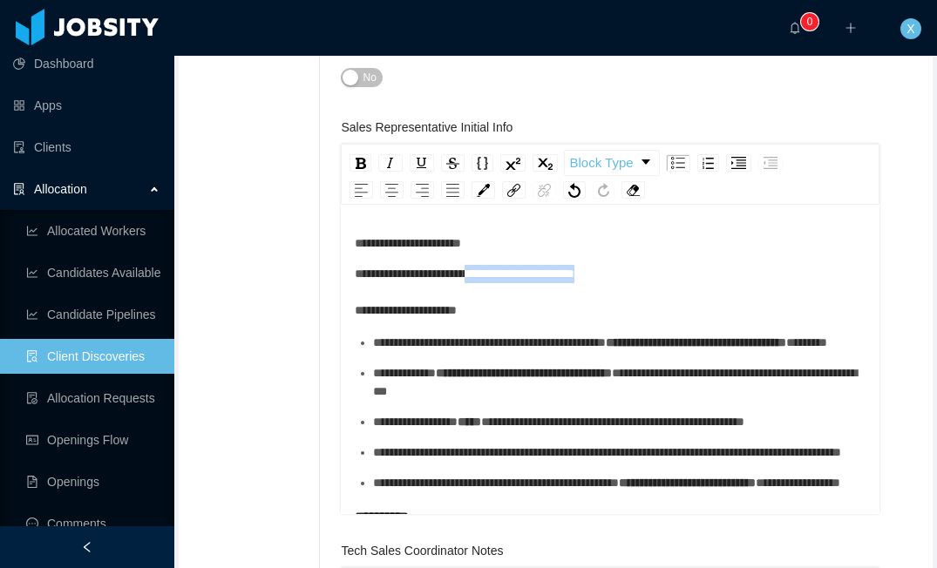
drag, startPoint x: 651, startPoint y: 273, endPoint x: 512, endPoint y: 294, distance: 141.0
click at [507, 279] on div "**********" at bounding box center [610, 292] width 511 height 55
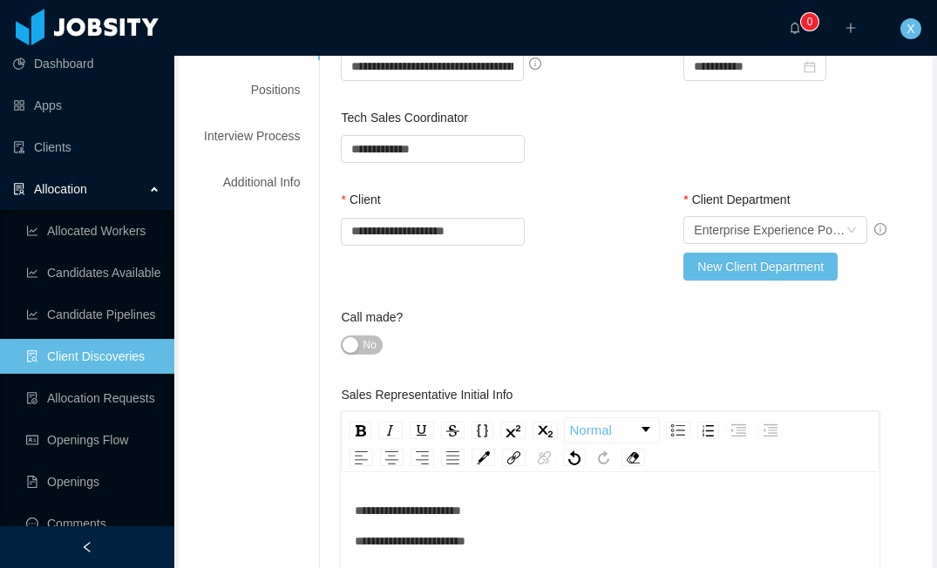
scroll to position [0, 0]
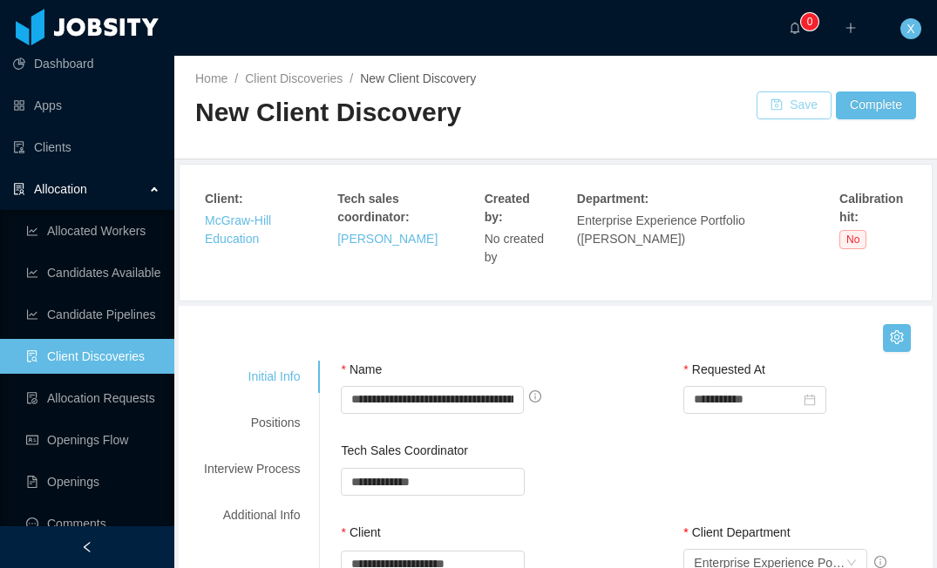
click at [792, 109] on button "Save" at bounding box center [794, 106] width 75 height 28
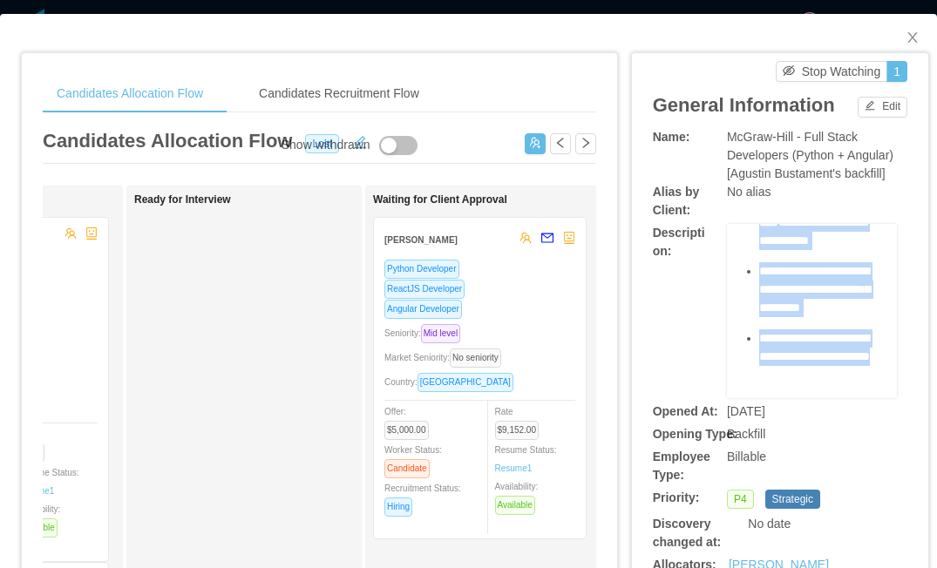
scroll to position [1014, 0]
drag, startPoint x: 746, startPoint y: 277, endPoint x: 819, endPoint y: 348, distance: 101.1
copy div "**********"
